Goal: Task Accomplishment & Management: Manage account settings

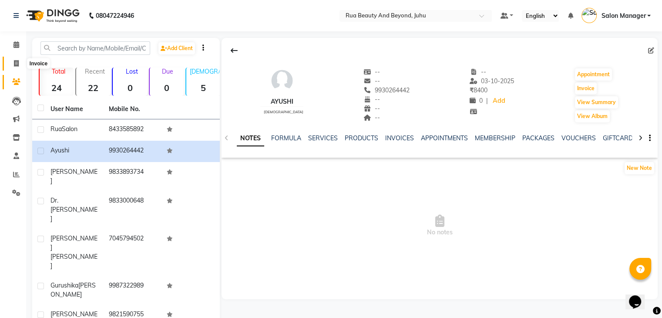
drag, startPoint x: 0, startPoint y: 0, endPoint x: 13, endPoint y: 61, distance: 62.2
click at [13, 61] on span at bounding box center [16, 64] width 15 height 10
select select "8774"
select select "service"
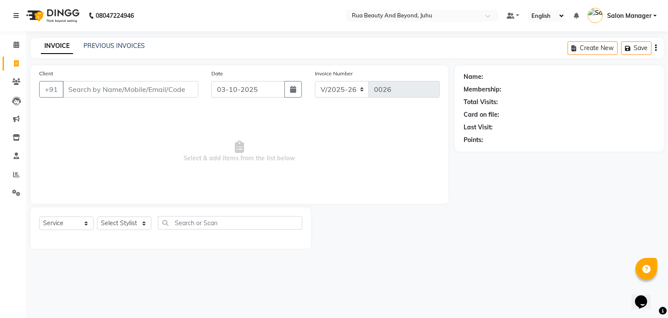
click at [81, 86] on input "Client" at bounding box center [131, 89] width 136 height 17
type input "9867817773"
click at [164, 87] on span "Add Client" at bounding box center [176, 89] width 34 height 9
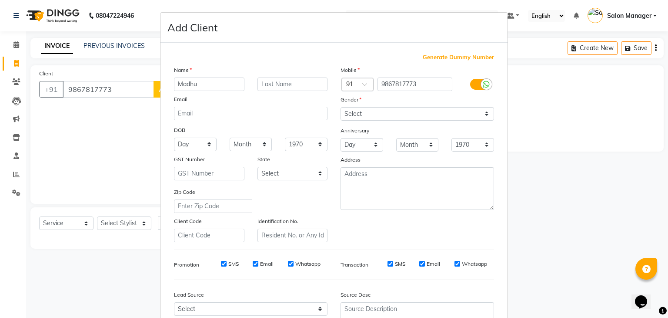
type input "Madhu"
click at [357, 112] on select "Select [DEMOGRAPHIC_DATA] [DEMOGRAPHIC_DATA] Other Prefer Not To Say" at bounding box center [418, 113] width 154 height 13
click at [341, 107] on select "Select [DEMOGRAPHIC_DATA] [DEMOGRAPHIC_DATA] Other Prefer Not To Say" at bounding box center [418, 113] width 154 height 13
click at [356, 120] on select "Select [DEMOGRAPHIC_DATA] [DEMOGRAPHIC_DATA] Other Prefer Not To Say" at bounding box center [418, 113] width 154 height 13
select select "[DEMOGRAPHIC_DATA]"
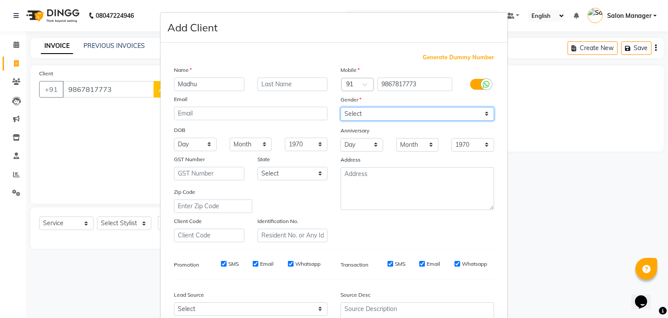
click at [341, 107] on select "Select [DEMOGRAPHIC_DATA] [DEMOGRAPHIC_DATA] Other Prefer Not To Say" at bounding box center [418, 113] width 154 height 13
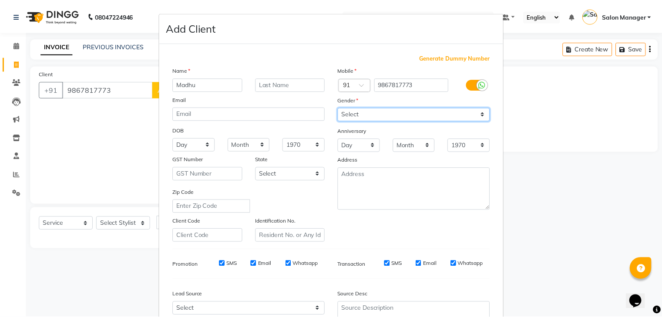
scroll to position [88, 0]
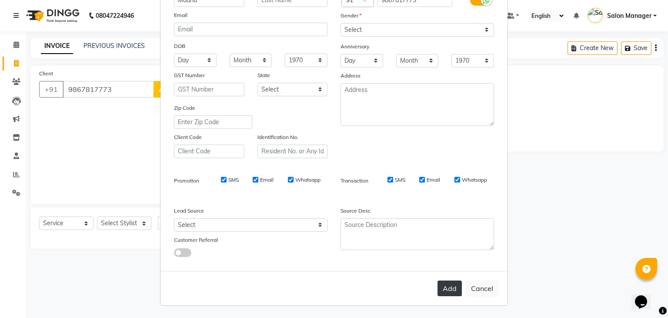
click at [444, 287] on button "Add" at bounding box center [450, 288] width 24 height 16
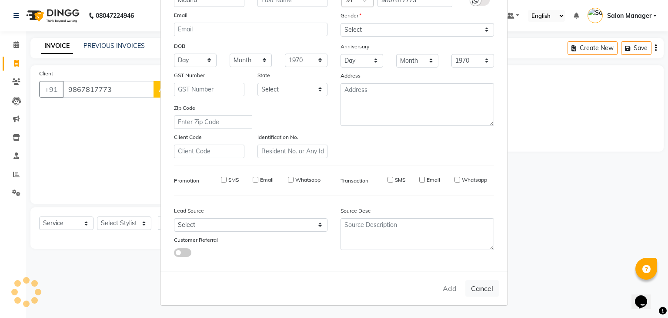
select select
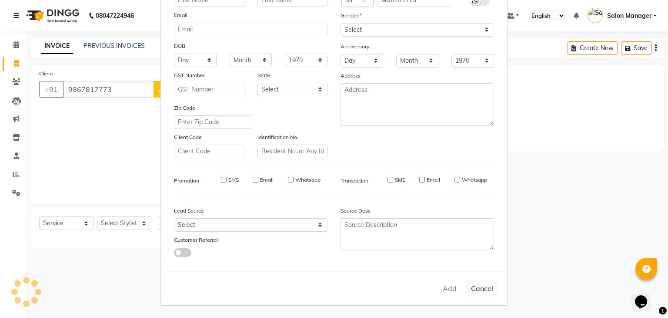
select select
checkbox input "false"
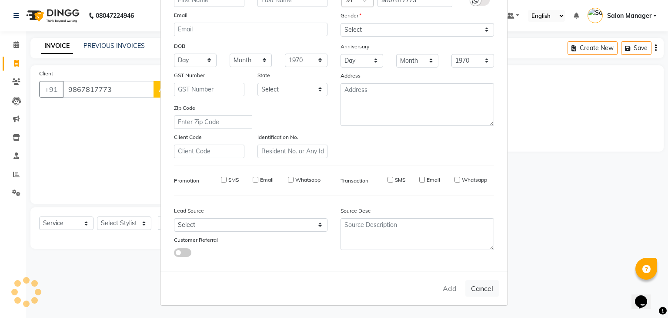
checkbox input "false"
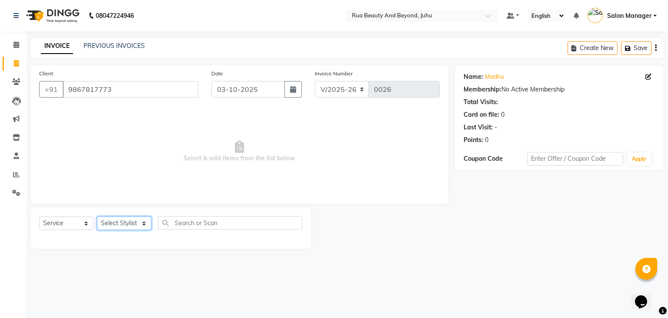
click at [119, 222] on select "Select Stylist [PERSON_NAME] [PERSON_NAME] [PERSON_NAME] [PERSON_NAME] [PERSON_…" at bounding box center [124, 222] width 54 height 13
click at [130, 218] on select "Select Stylist [PERSON_NAME] [PERSON_NAME] [PERSON_NAME] [PERSON_NAME] [PERSON_…" at bounding box center [124, 222] width 54 height 13
drag, startPoint x: 132, startPoint y: 224, endPoint x: 135, endPoint y: 204, distance: 20.2
click at [135, 204] on div "Client [PHONE_NUMBER] Date [DATE] Invoice Number V/2025 V/[PHONE_NUMBER] Select…" at bounding box center [239, 156] width 431 height 183
click at [97, 217] on select "Select Stylist [PERSON_NAME] [PERSON_NAME] [PERSON_NAME] [PERSON_NAME] [PERSON_…" at bounding box center [124, 222] width 54 height 13
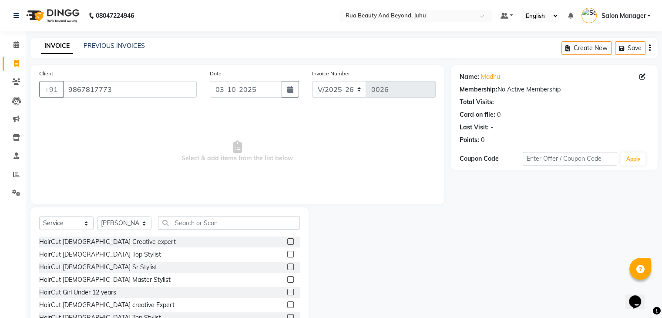
click at [132, 216] on div "Select Service Product Membership Package Voucher Prepaid Gift Card Select Styl…" at bounding box center [169, 226] width 261 height 20
click at [130, 224] on select "Select Stylist [PERSON_NAME] [PERSON_NAME] [PERSON_NAME] [PERSON_NAME] [PERSON_…" at bounding box center [124, 222] width 54 height 13
select select "92113"
click at [97, 217] on select "Select Stylist [PERSON_NAME] [PERSON_NAME] [PERSON_NAME] [PERSON_NAME] [PERSON_…" at bounding box center [124, 222] width 54 height 13
click at [188, 226] on input "text" at bounding box center [229, 222] width 142 height 13
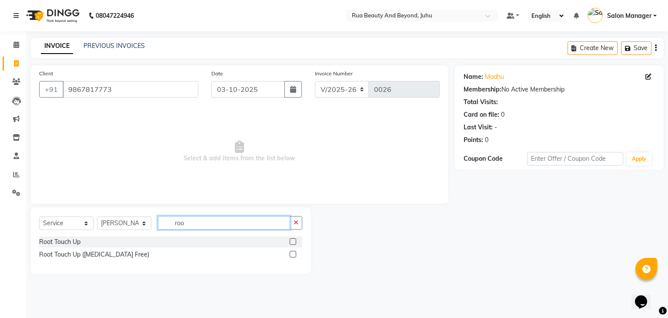
type input "roo"
click at [291, 241] on label at bounding box center [293, 241] width 7 height 7
click at [291, 241] on input "checkbox" at bounding box center [293, 242] width 6 height 6
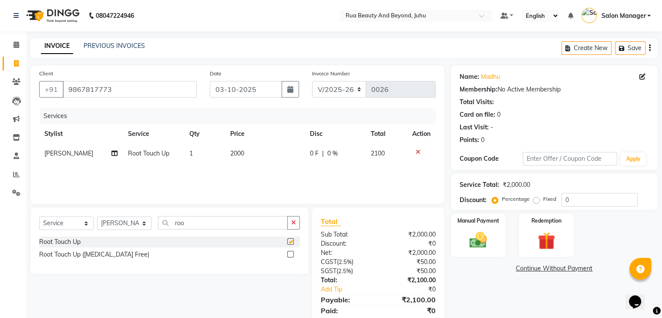
checkbox input "false"
click at [291, 219] on button "button" at bounding box center [293, 222] width 13 height 13
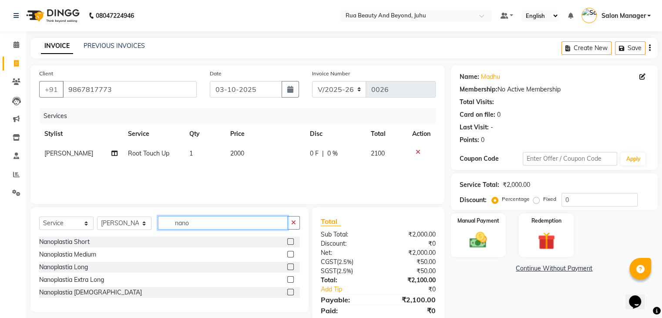
type input "nano"
click at [290, 242] on label at bounding box center [290, 241] width 7 height 7
click at [290, 242] on input "checkbox" at bounding box center [290, 242] width 6 height 6
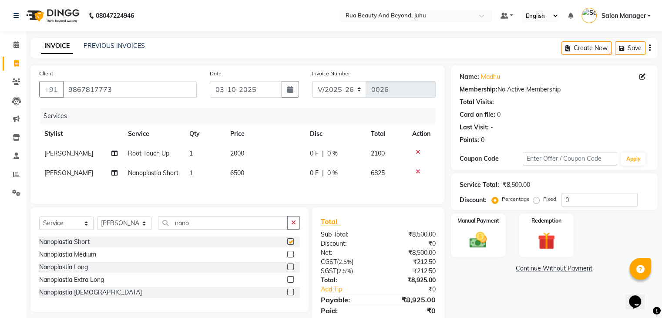
checkbox input "false"
click at [243, 174] on td "6500" at bounding box center [265, 173] width 80 height 20
select select "92113"
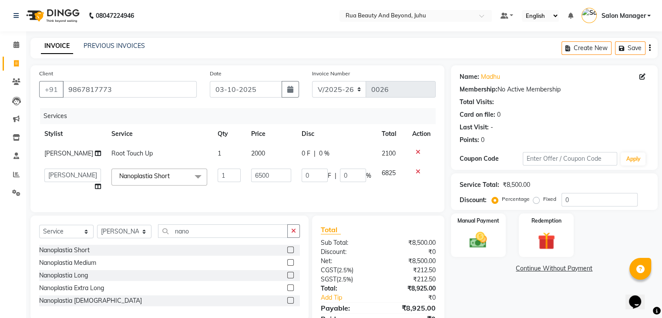
click at [251, 174] on input "6500" at bounding box center [271, 174] width 40 height 13
type input "4000"
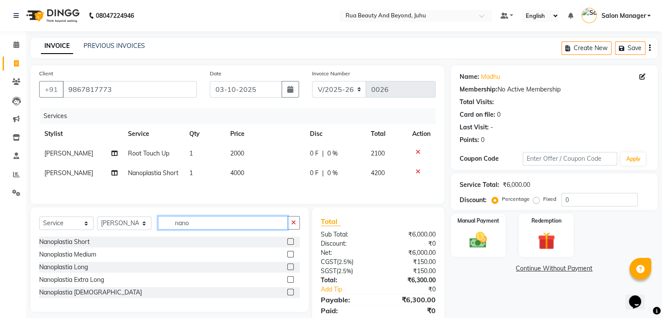
click at [205, 229] on input "nano" at bounding box center [223, 222] width 130 height 13
type input "n"
type input "high"
click at [290, 257] on label at bounding box center [290, 254] width 7 height 7
click at [290, 257] on input "checkbox" at bounding box center [290, 254] width 6 height 6
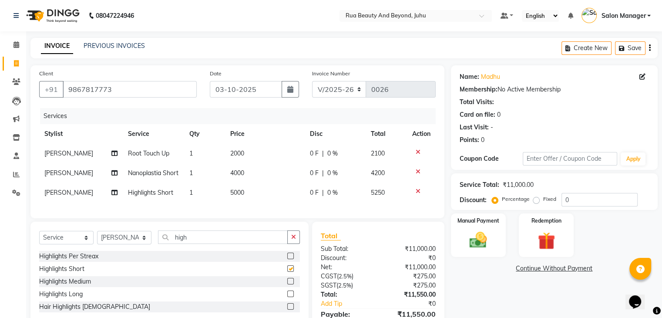
checkbox input "false"
click at [244, 197] on td "5000" at bounding box center [265, 193] width 80 height 20
select select "92113"
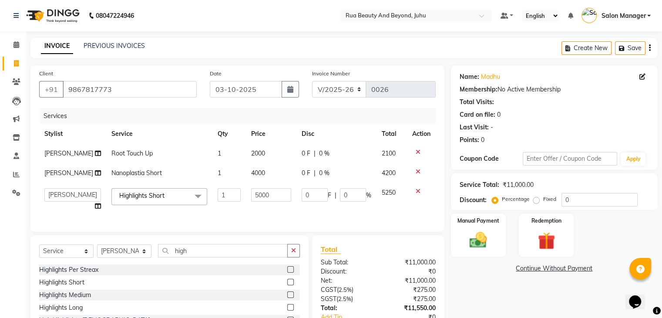
click at [251, 197] on input "5000" at bounding box center [271, 194] width 40 height 13
type input "4000"
click at [268, 211] on td "4000" at bounding box center [271, 199] width 50 height 33
select select "92113"
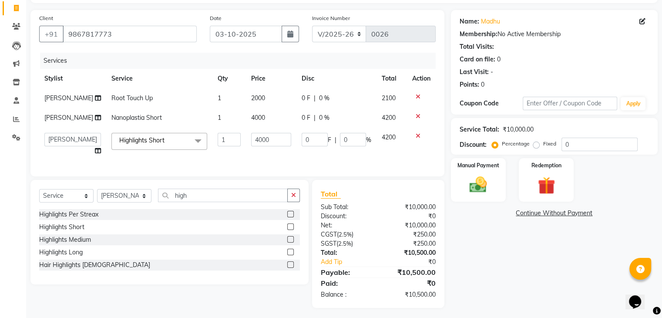
scroll to position [65, 0]
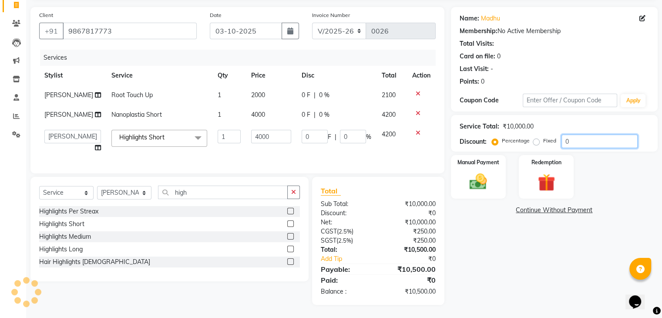
click at [571, 136] on input "0" at bounding box center [599, 140] width 76 height 13
type input "2"
type input "80"
type input "2"
type input "20"
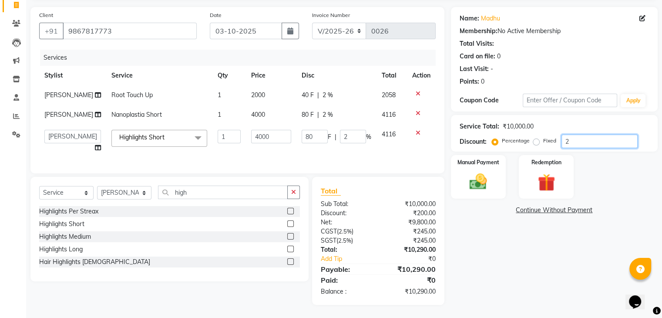
type input "800"
type input "20"
click at [87, 192] on select "Select Service Product Membership Package Voucher Prepaid Gift Card" at bounding box center [66, 192] width 54 height 13
select select "product"
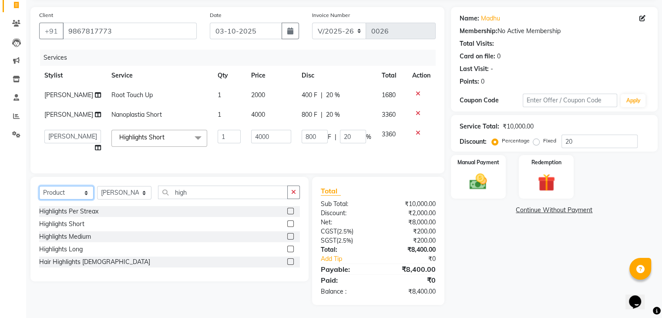
click at [39, 186] on select "Select Service Product Membership Package Voucher Prepaid Gift Card" at bounding box center [66, 192] width 54 height 13
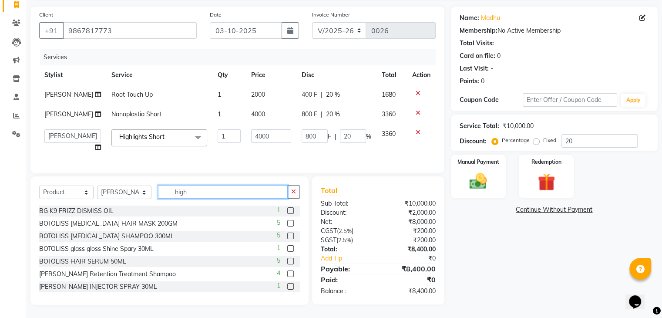
click at [207, 194] on input "high" at bounding box center [223, 191] width 130 height 13
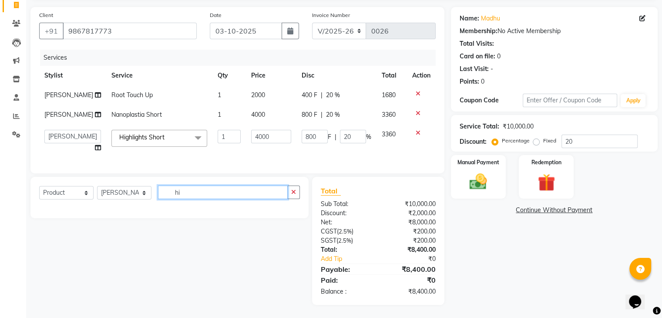
type input "h"
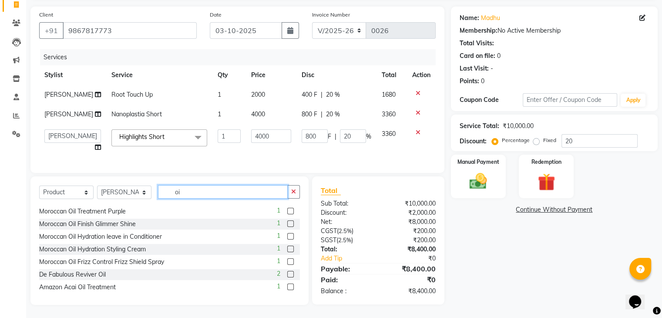
scroll to position [455, 0]
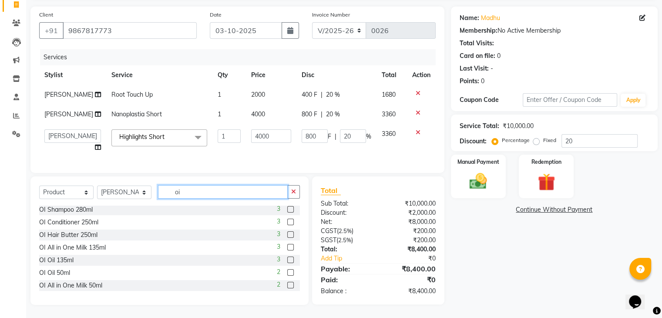
type input "oi"
click at [287, 257] on label at bounding box center [290, 259] width 7 height 7
click at [287, 257] on input "checkbox" at bounding box center [290, 260] width 6 height 6
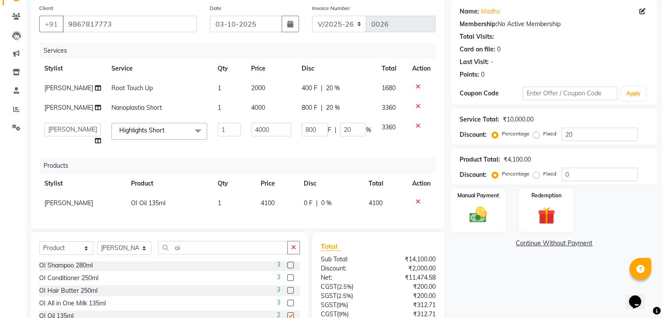
checkbox input "false"
click at [329, 204] on span "0 %" at bounding box center [326, 202] width 10 height 9
select select "92113"
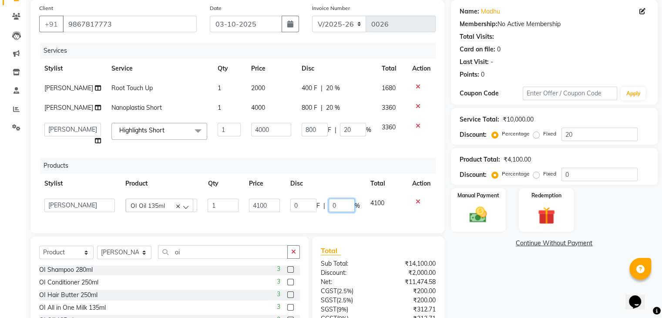
click at [336, 204] on input "0" at bounding box center [341, 204] width 26 height 13
type input "5"
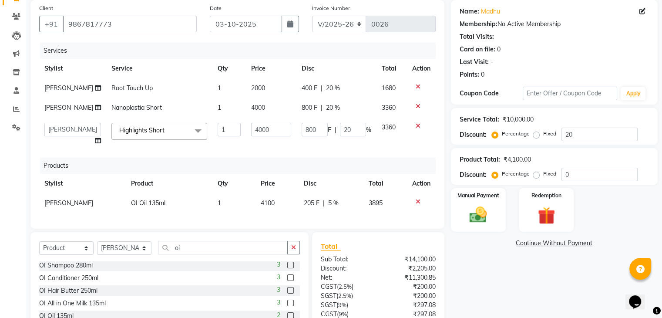
click at [464, 269] on div "Name: Madhu Membership: No Active Membership Total Visits: Card on file: 0 Last…" at bounding box center [557, 189] width 213 height 378
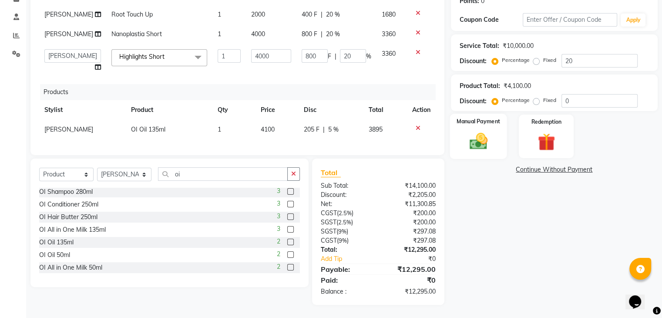
click at [489, 137] on img at bounding box center [477, 141] width 29 height 21
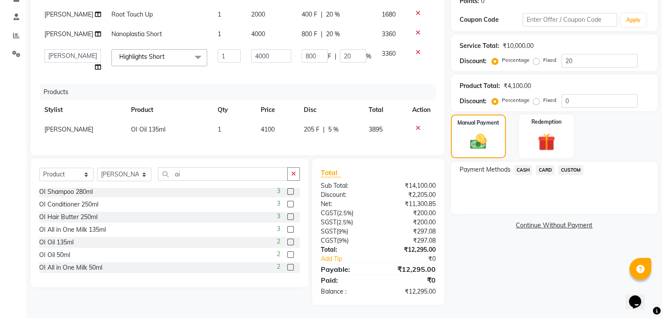
click at [546, 165] on span "CARD" at bounding box center [544, 170] width 19 height 10
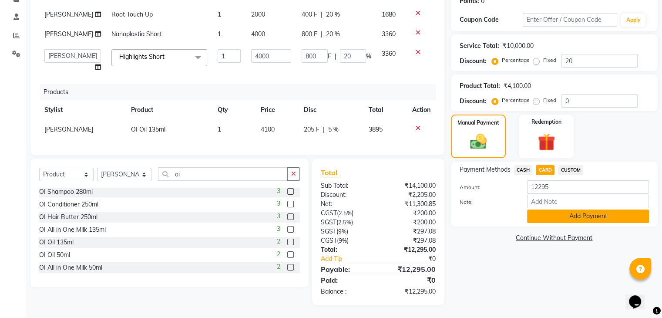
click at [548, 209] on button "Add Payment" at bounding box center [588, 215] width 122 height 13
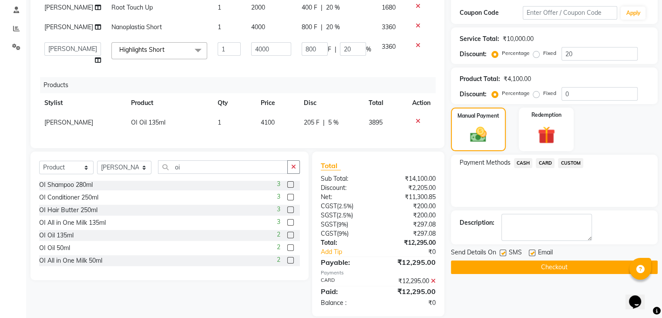
scroll to position [164, 0]
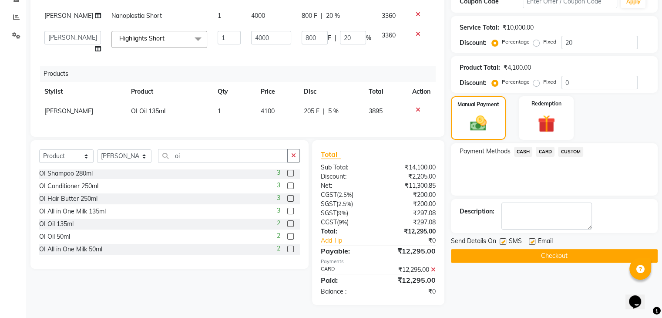
click at [534, 251] on button "Checkout" at bounding box center [554, 255] width 207 height 13
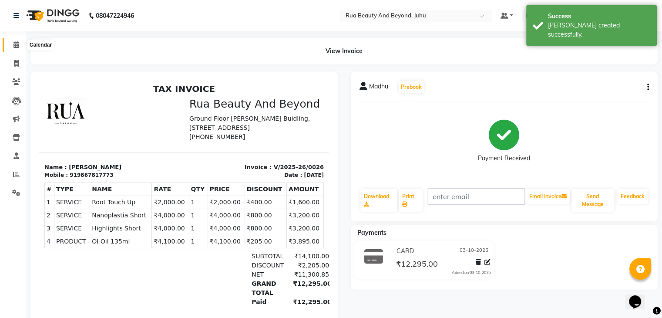
click at [19, 46] on icon at bounding box center [16, 44] width 6 height 7
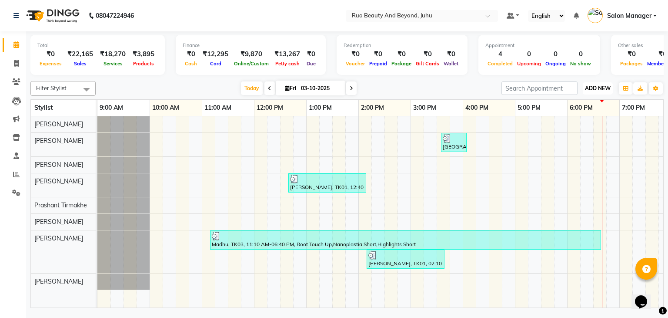
click at [600, 89] on span "ADD NEW" at bounding box center [598, 88] width 26 height 7
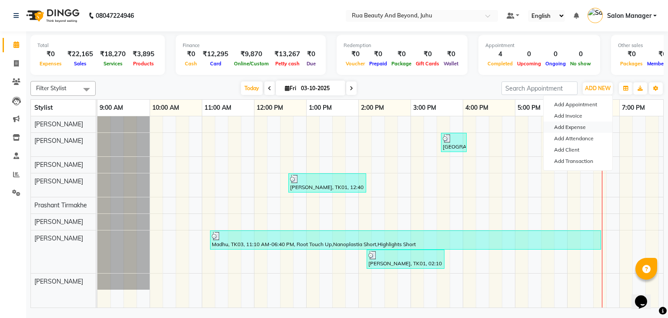
click at [575, 125] on link "Add Expense" at bounding box center [578, 126] width 69 height 11
select select "1"
select select "8077"
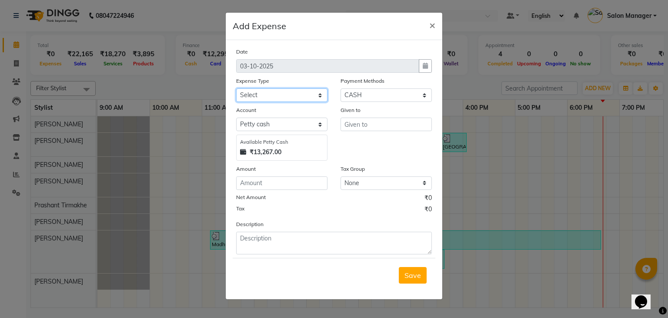
click at [280, 89] on select "Select Advance Salary Cash transfer to bank Cash transfer to hub Client Snacks …" at bounding box center [281, 94] width 91 height 13
select select "25075"
click at [236, 89] on select "Select Advance Salary Cash transfer to bank Cash transfer to hub Client Snacks …" at bounding box center [281, 94] width 91 height 13
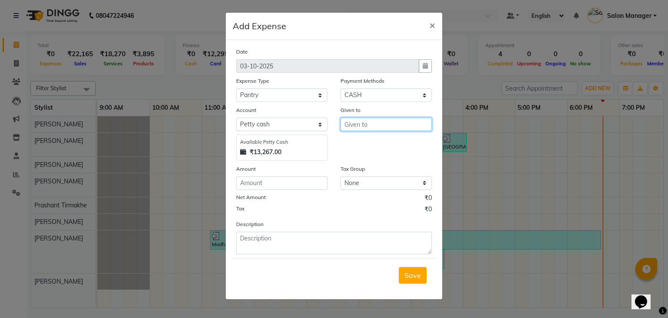
click at [365, 126] on input "text" at bounding box center [386, 123] width 91 height 13
type input "Vegetable"
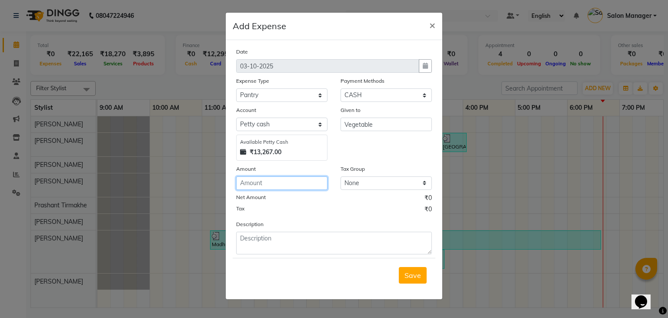
click at [298, 179] on input "number" at bounding box center [281, 182] width 91 height 13
type input "20"
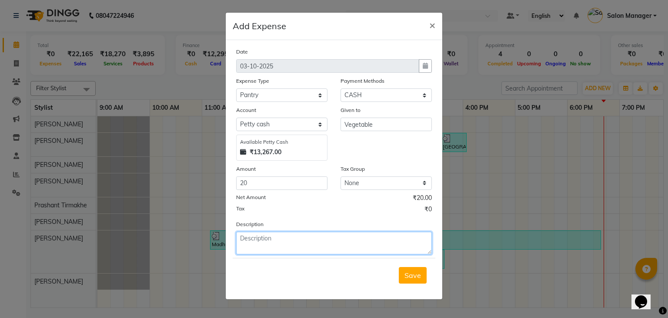
click at [337, 234] on textarea at bounding box center [334, 242] width 196 height 23
type textarea "Paid to bring mint for salon use to make detox water"
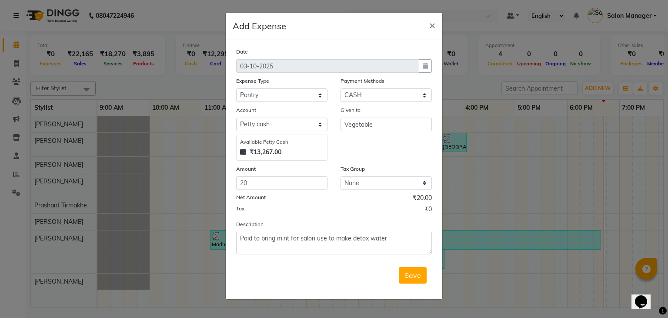
click at [416, 285] on div "Save" at bounding box center [334, 275] width 203 height 34
click at [419, 279] on span "Save" at bounding box center [413, 275] width 17 height 9
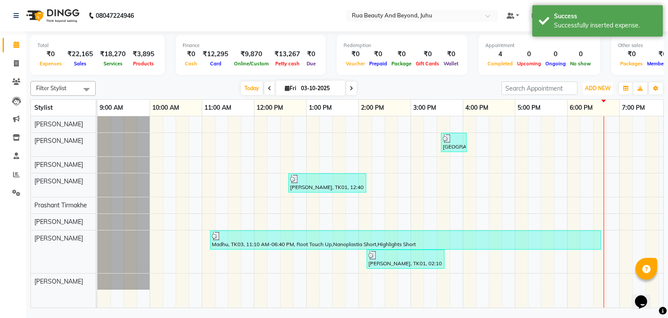
click at [602, 91] on button "ADD NEW Toggle Dropdown" at bounding box center [598, 88] width 30 height 12
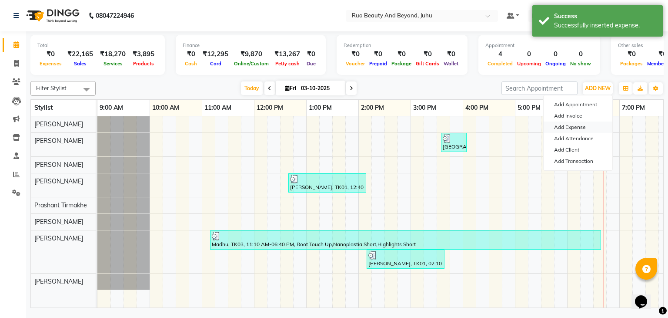
click at [574, 127] on link "Add Expense" at bounding box center [578, 126] width 69 height 11
select select "1"
select select "8077"
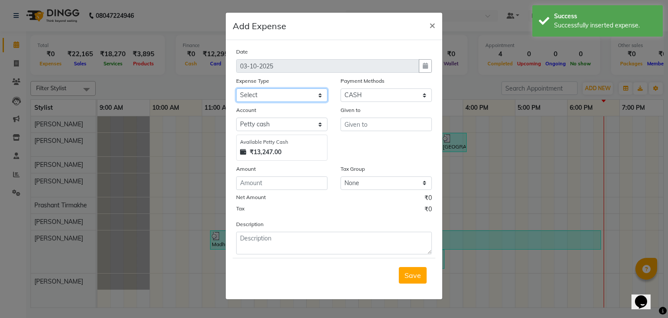
click at [282, 97] on select "Select Advance Salary Cash transfer to bank Cash transfer to hub Client Snacks …" at bounding box center [281, 94] width 91 height 13
select select "25133"
click at [236, 89] on select "Select Advance Salary Cash transfer to bank Cash transfer to hub Client Snacks …" at bounding box center [281, 94] width 91 height 13
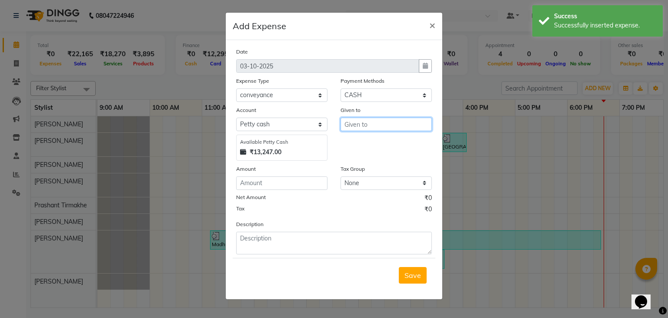
click at [355, 125] on input "text" at bounding box center [386, 123] width 91 height 13
type input "[PERSON_NAME] mam"
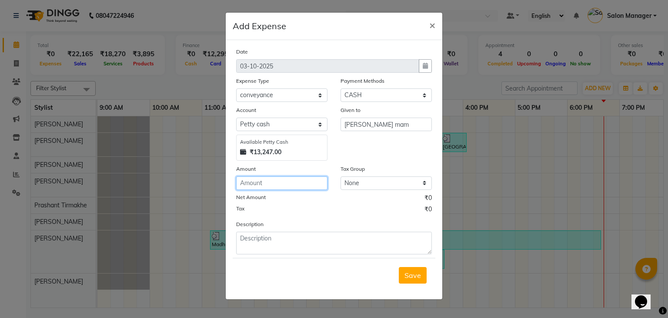
click at [294, 178] on input "number" at bounding box center [281, 182] width 91 height 13
type input "50"
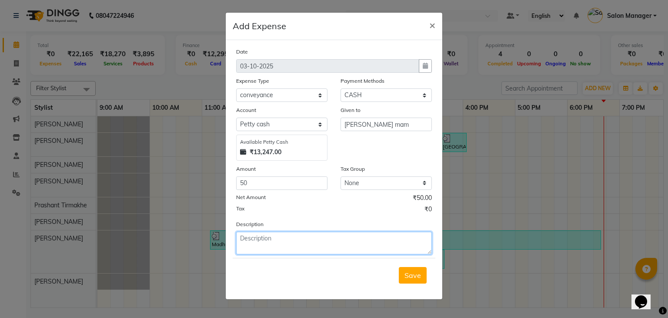
click at [303, 243] on textarea at bounding box center [334, 242] width 196 height 23
type textarea "P"
type textarea "[PERSON_NAME] mam travelling"
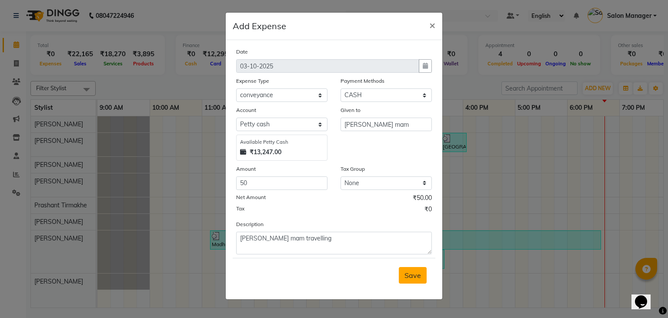
click at [409, 277] on span "Save" at bounding box center [413, 275] width 17 height 9
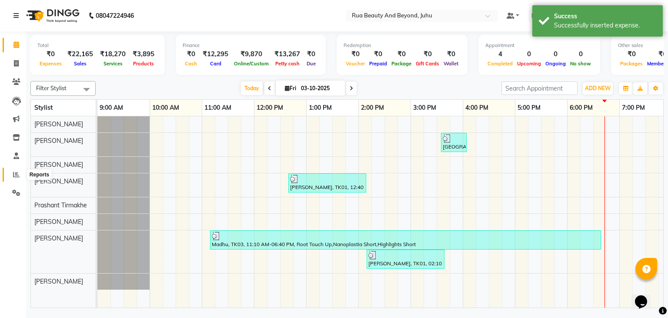
click at [10, 171] on span at bounding box center [16, 175] width 15 height 10
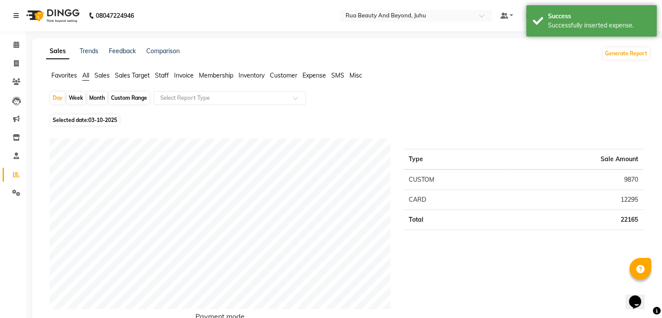
click at [320, 74] on span "Expense" at bounding box center [313, 75] width 23 height 8
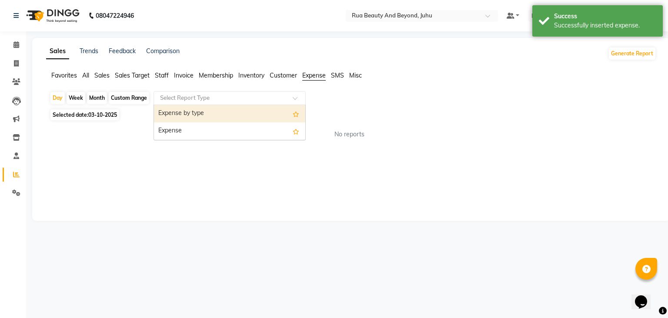
click at [273, 103] on div "Select Report Type" at bounding box center [230, 98] width 152 height 14
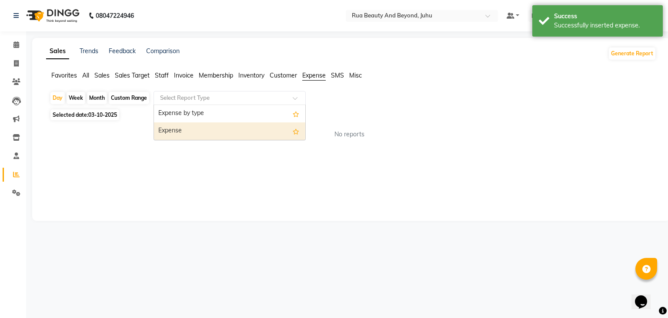
click at [246, 126] on div "Expense" at bounding box center [229, 130] width 151 height 17
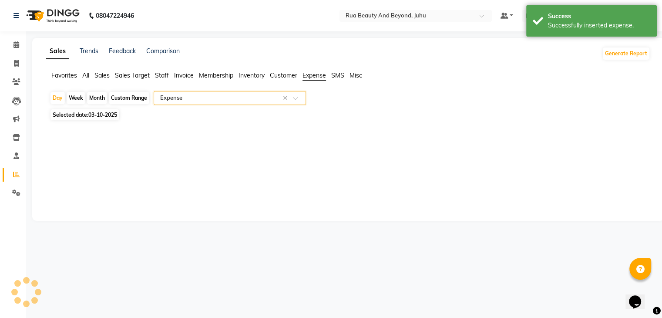
select select "pdf"
